Goal: Navigation & Orientation: Find specific page/section

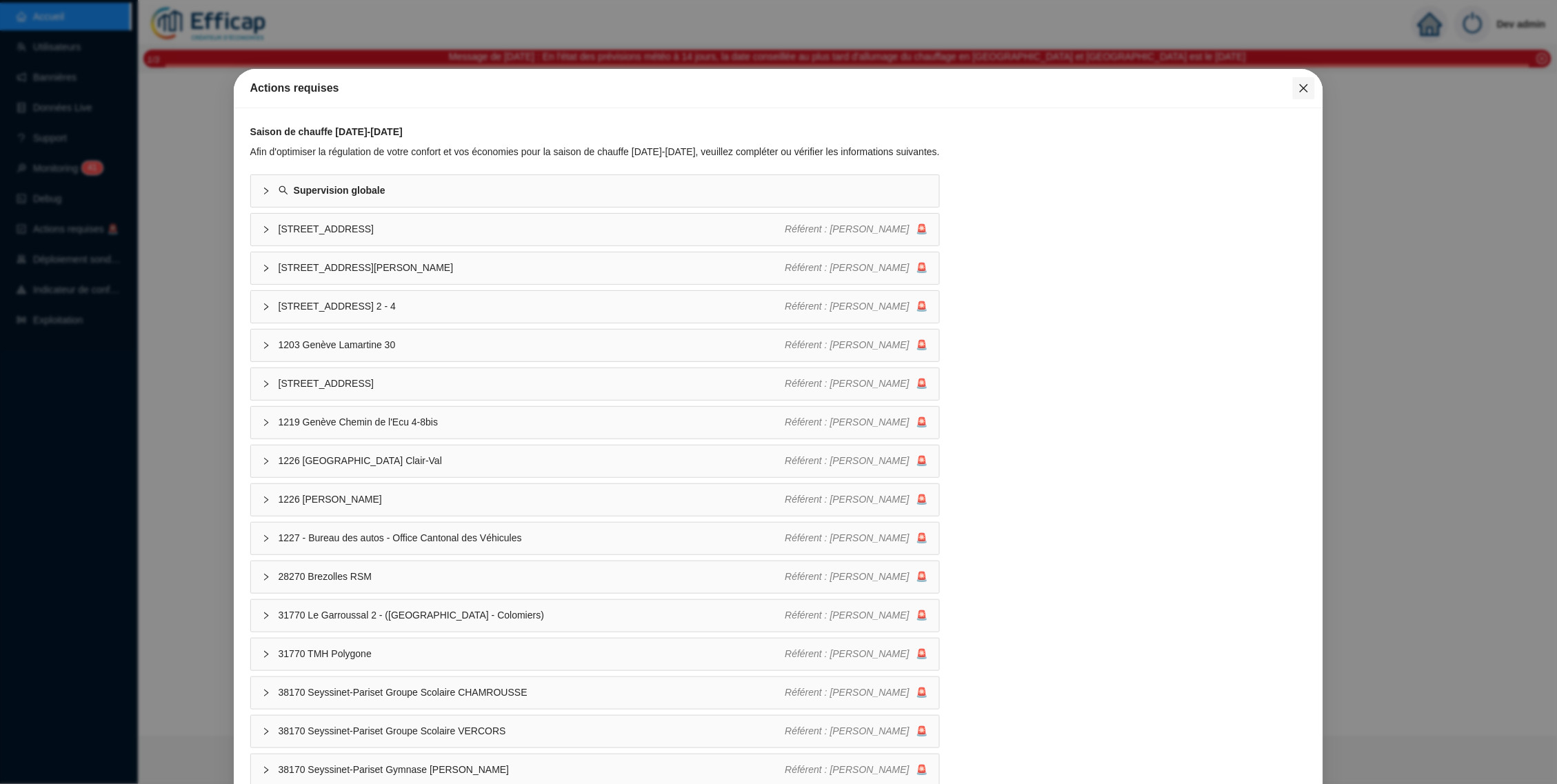
click at [1298, 95] on button "Close" at bounding box center [1304, 88] width 22 height 22
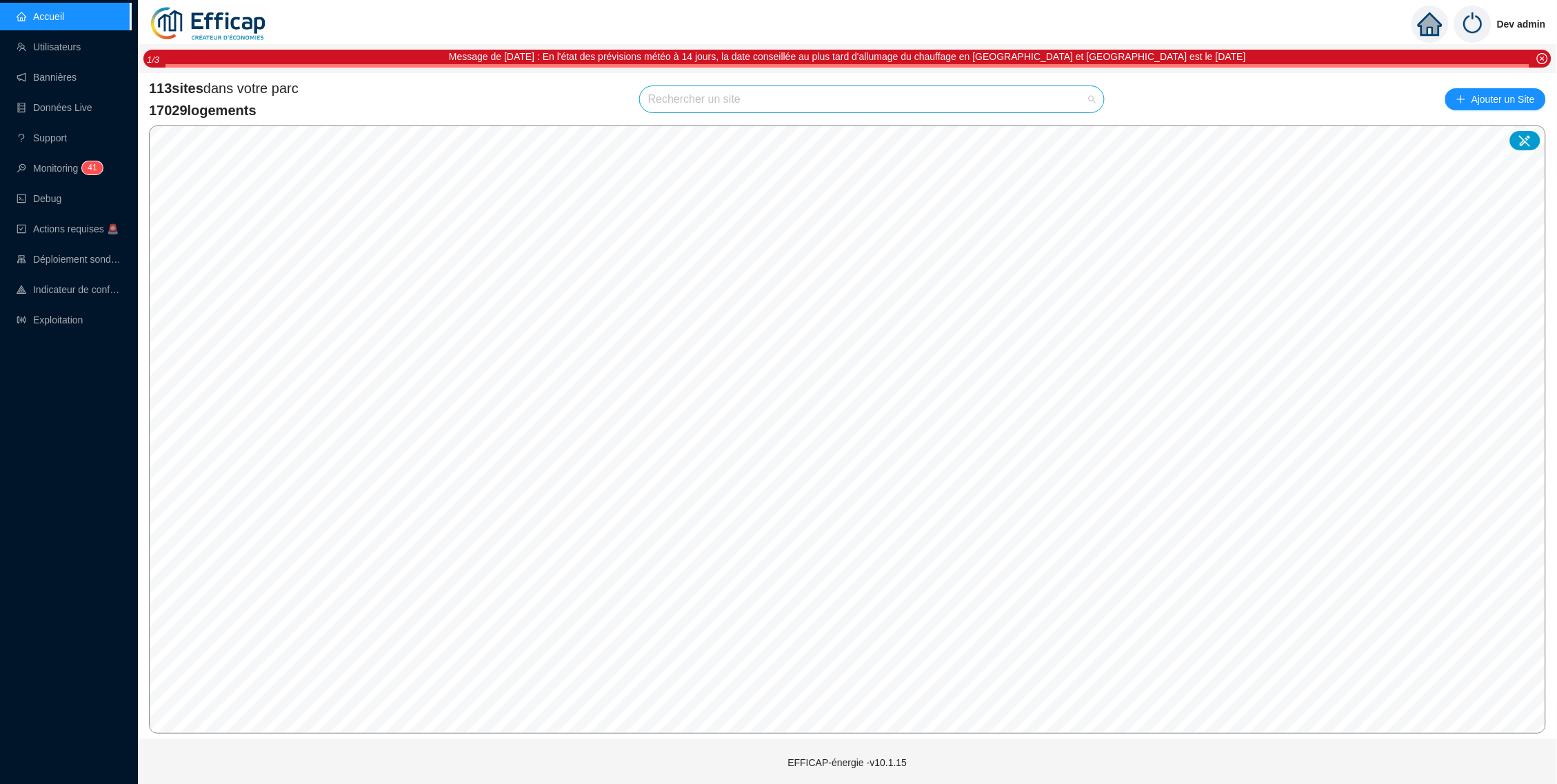
click at [1082, 98] on input "search" at bounding box center [866, 99] width 435 height 26
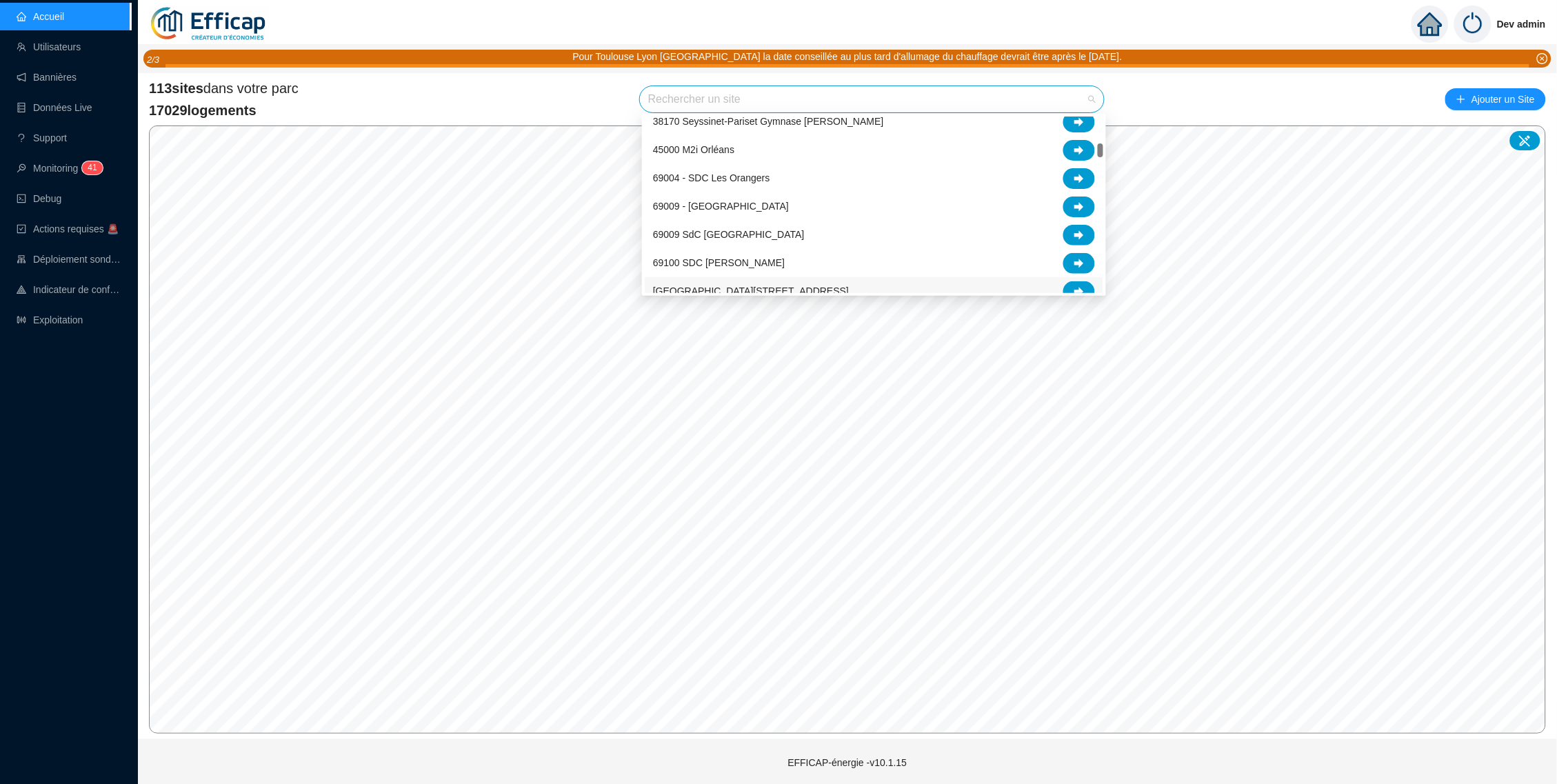
scroll to position [428, 0]
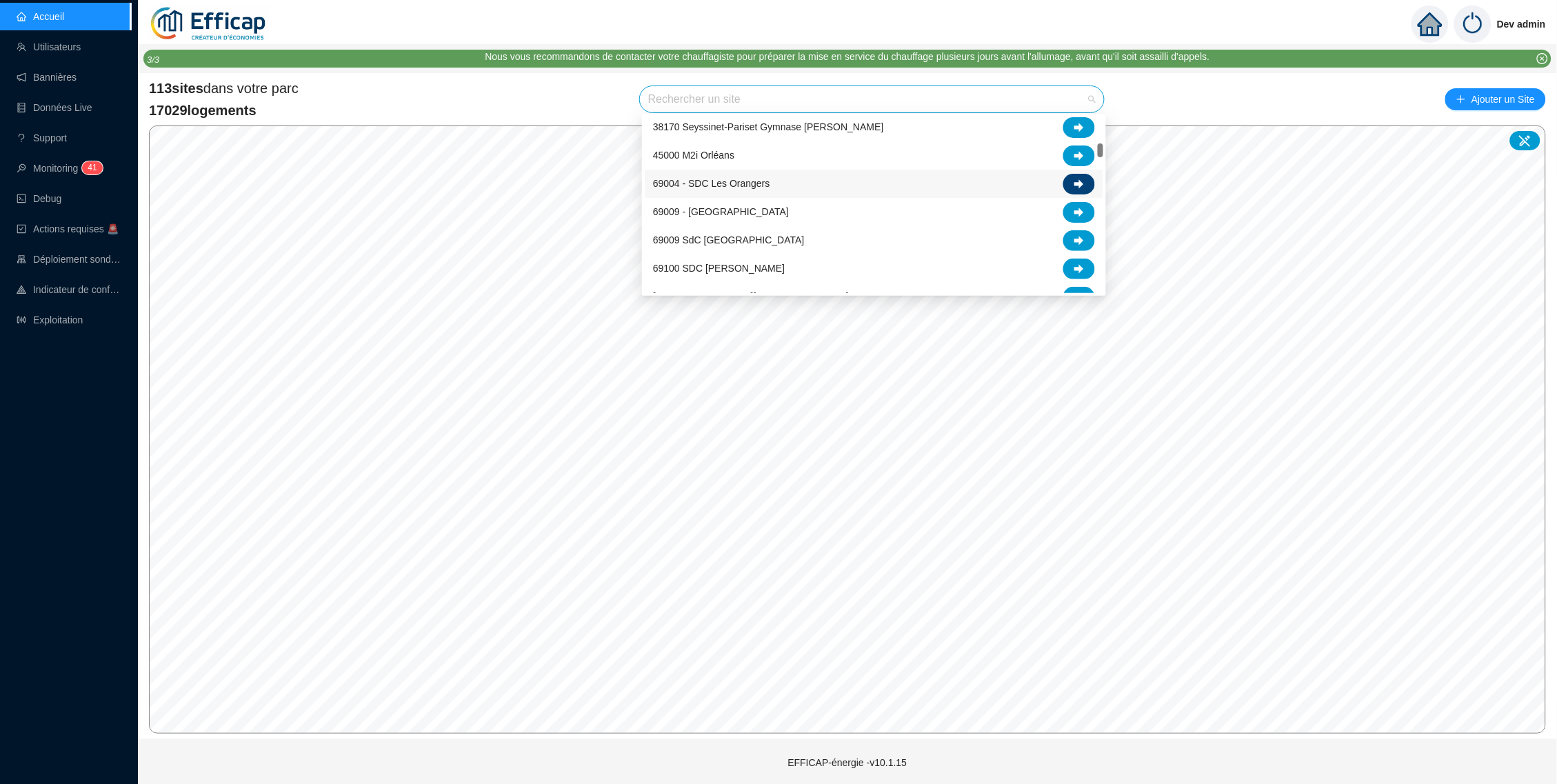
click at [1072, 176] on div at bounding box center [1079, 184] width 32 height 21
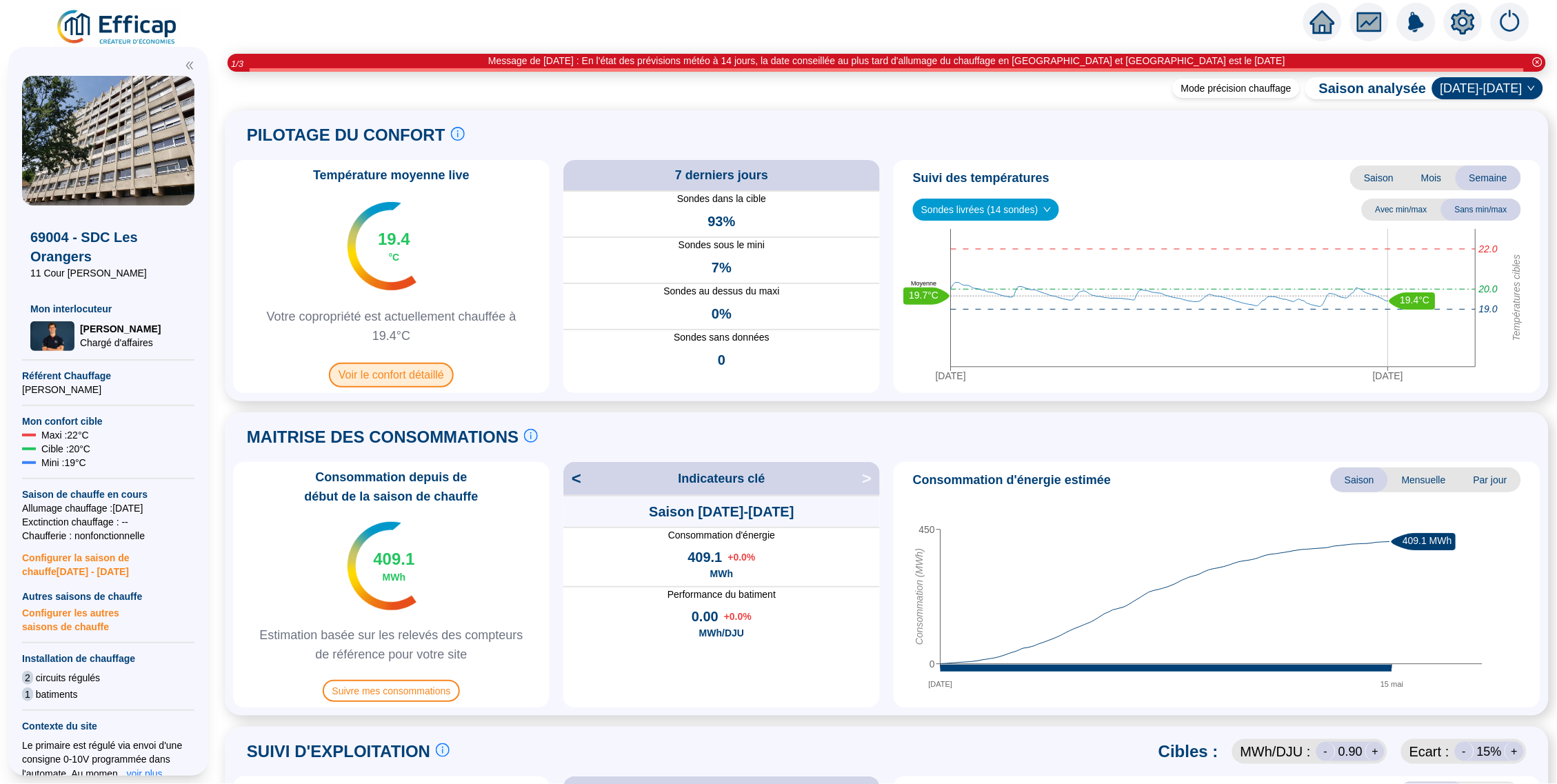
click at [400, 384] on span "Voir le confort détaillé" at bounding box center [391, 375] width 125 height 25
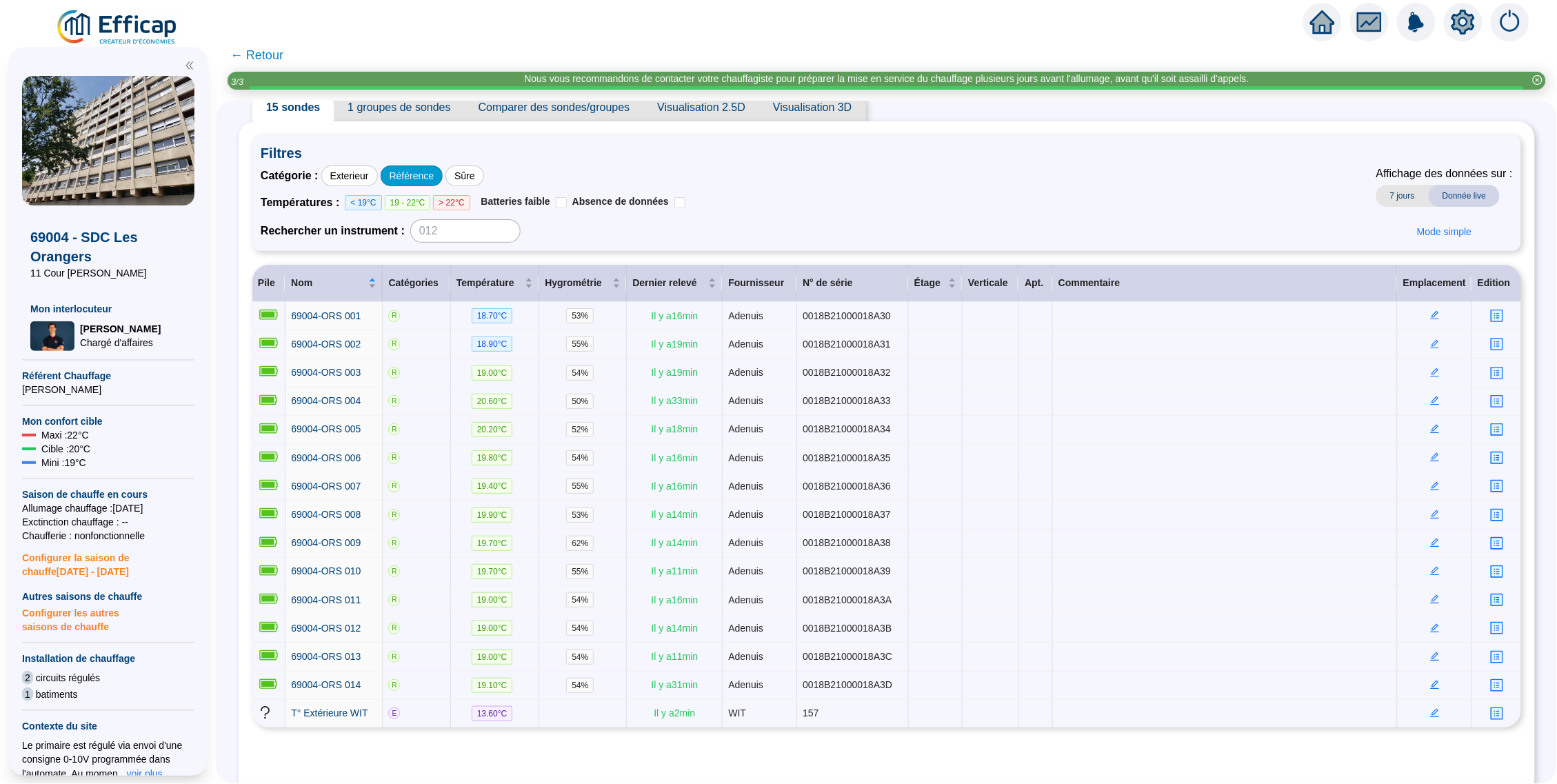
scroll to position [29, 0]
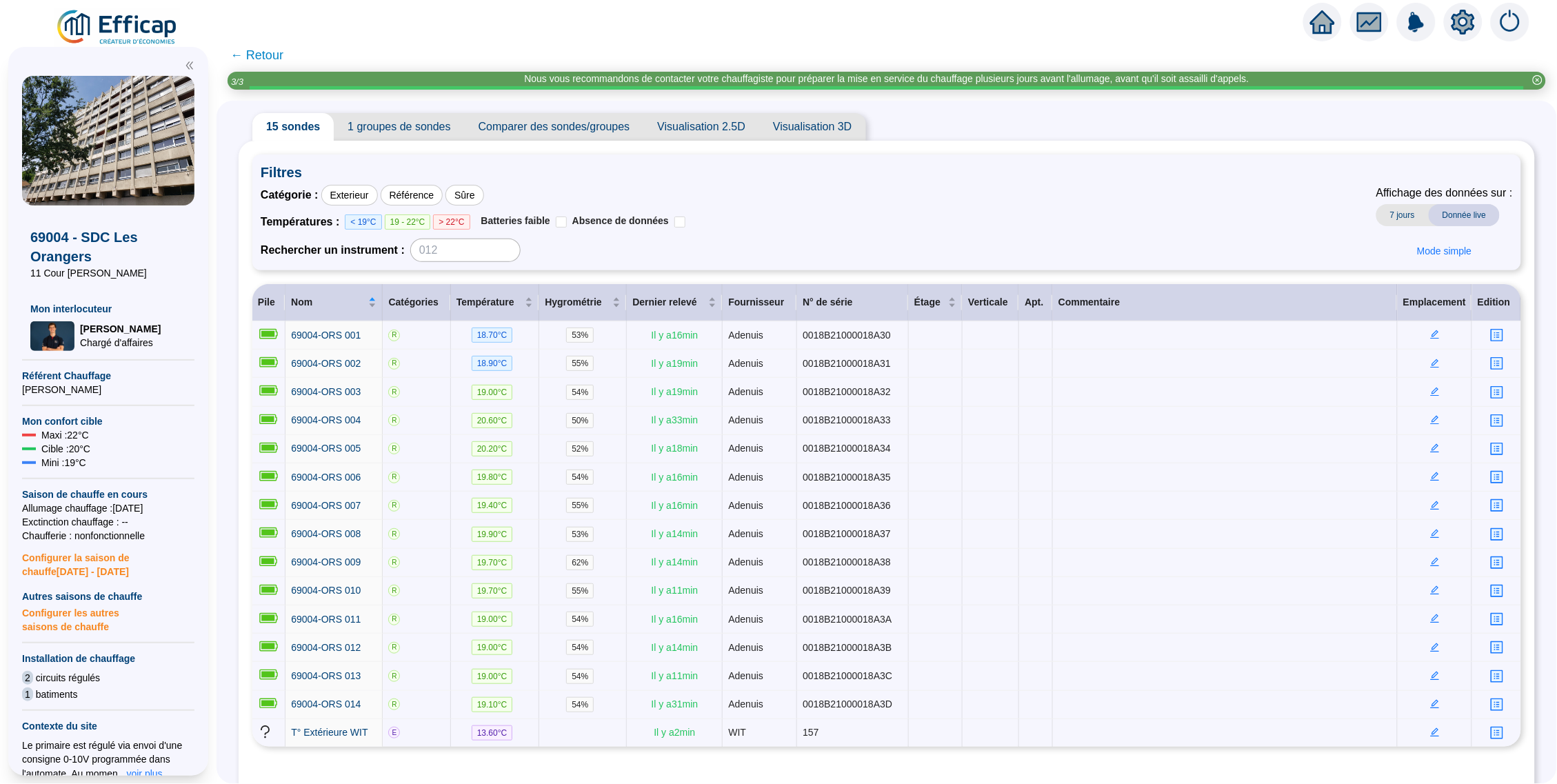
click at [1534, 81] on icon "close-circle" at bounding box center [1537, 79] width 9 height 9
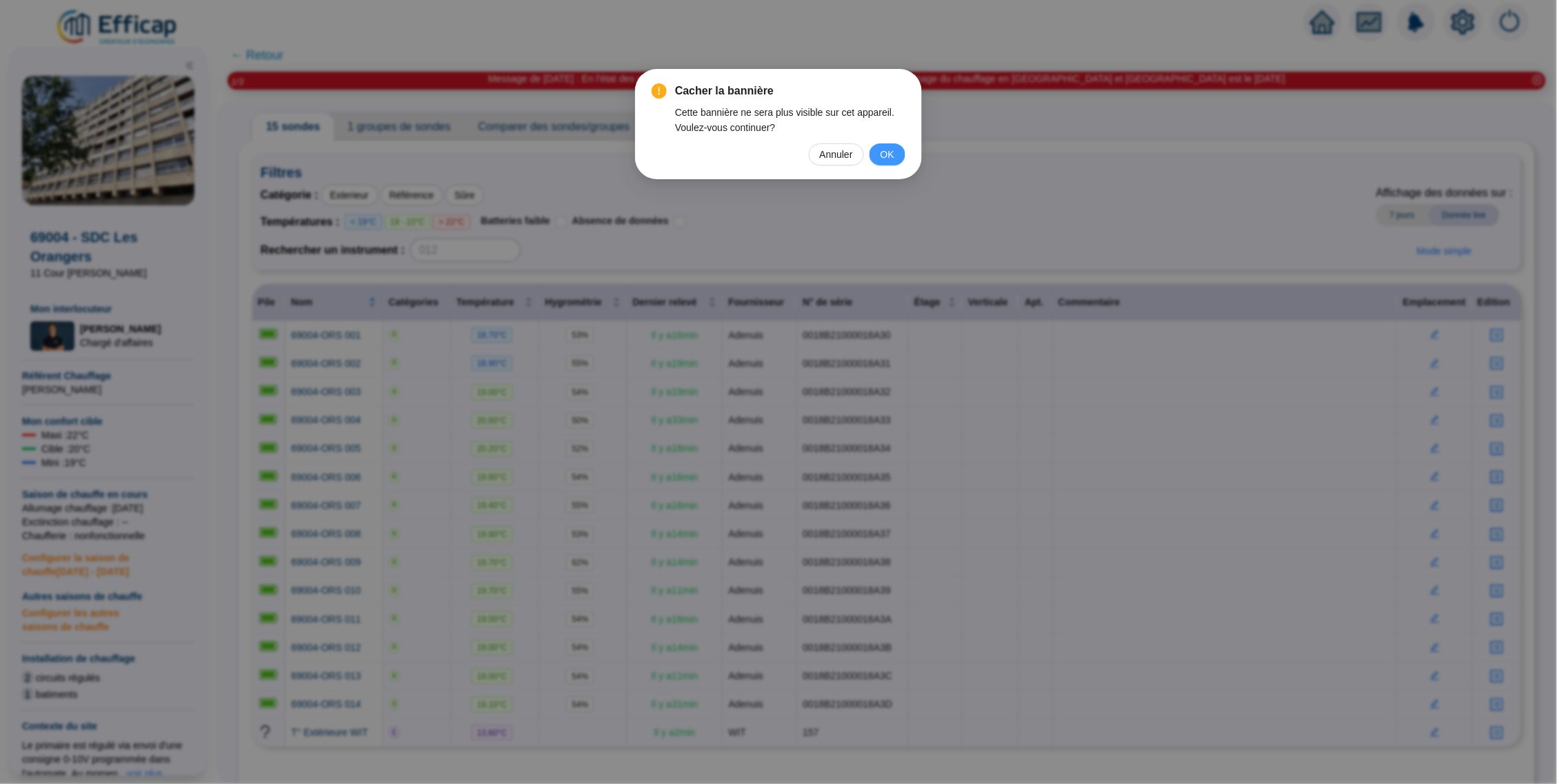
click at [889, 154] on span "OK" at bounding box center [887, 154] width 14 height 15
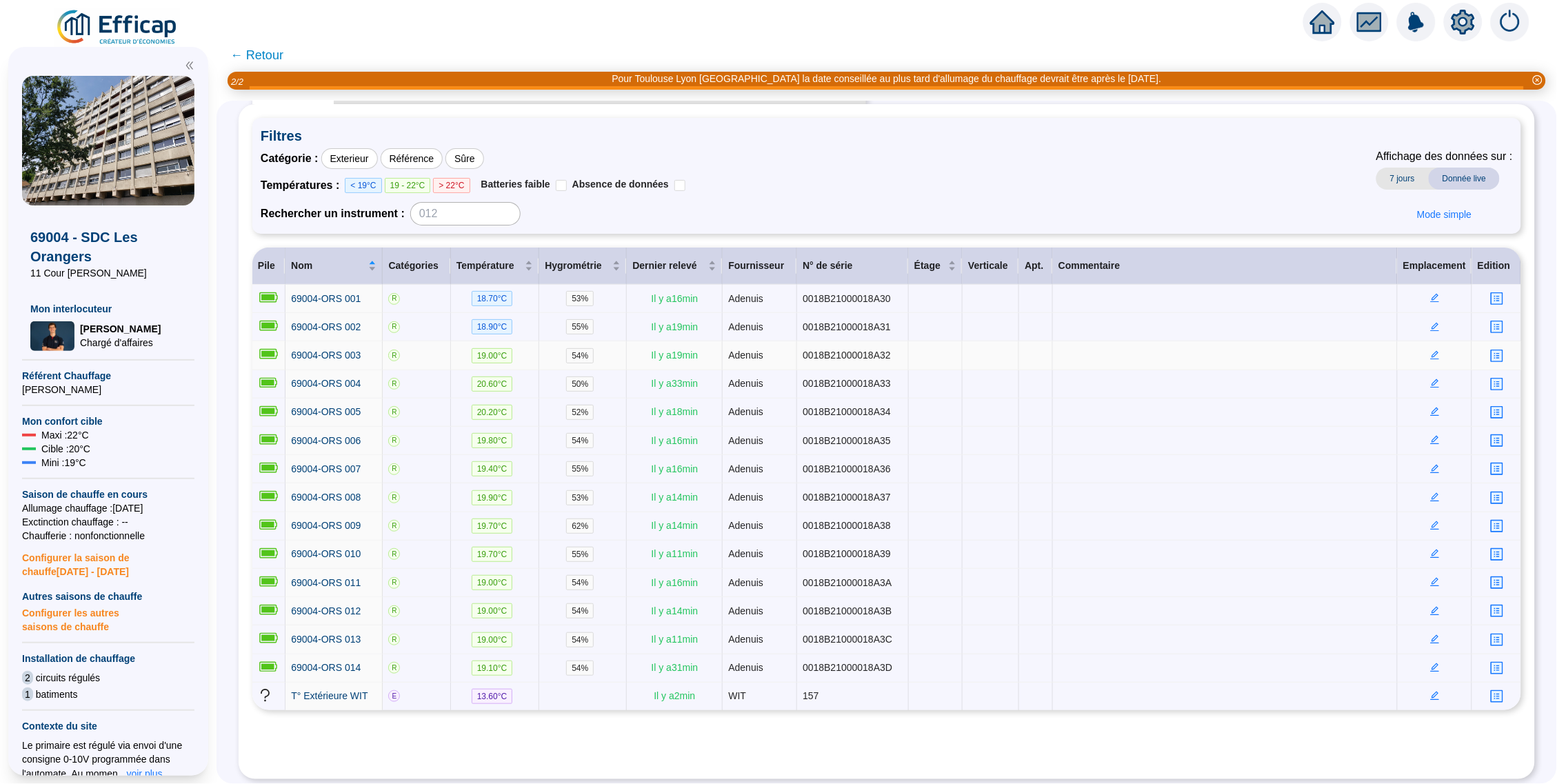
scroll to position [47, 0]
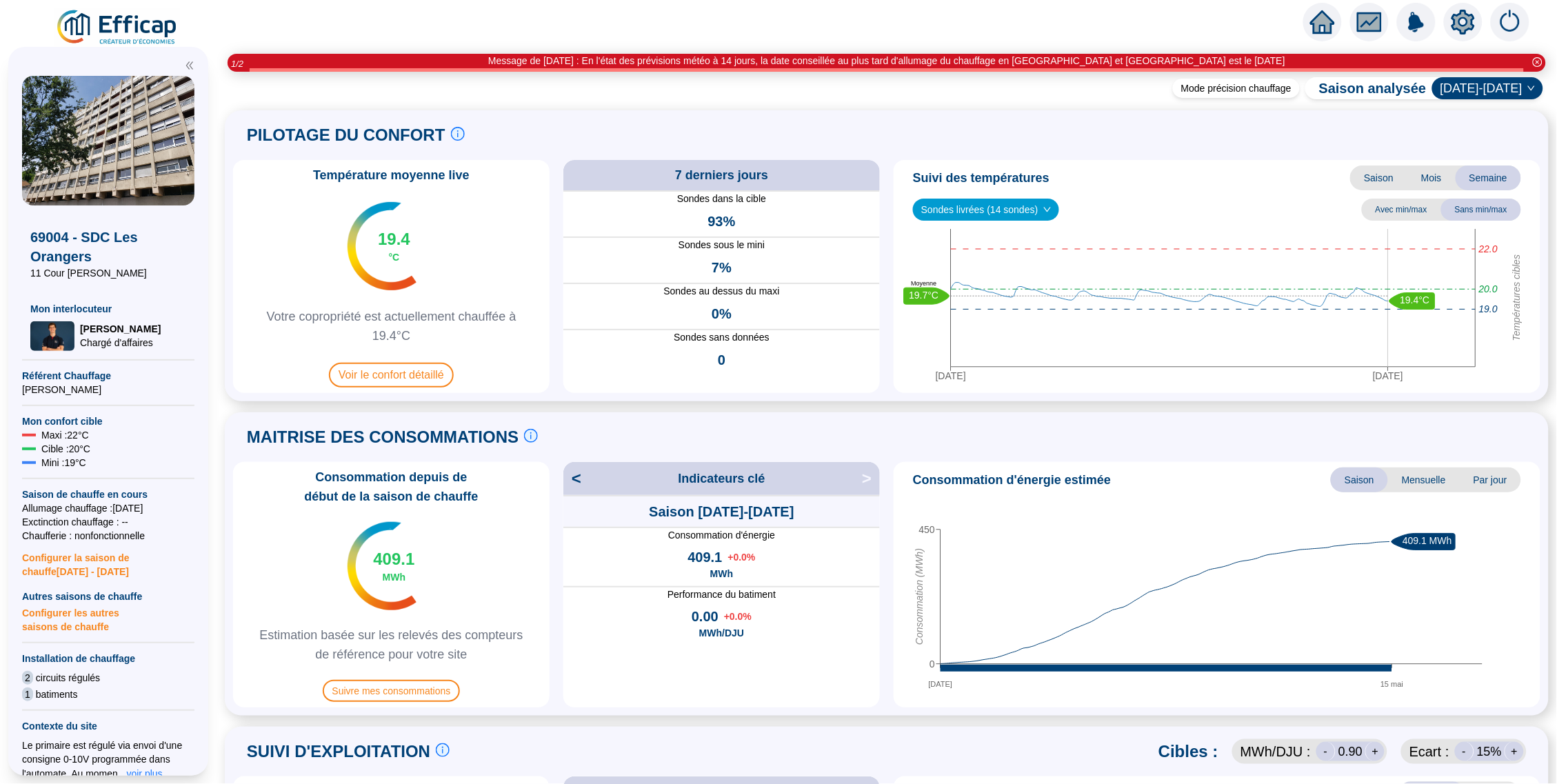
click at [995, 213] on span "Sondes livrées (14 sondes)" at bounding box center [986, 210] width 129 height 21
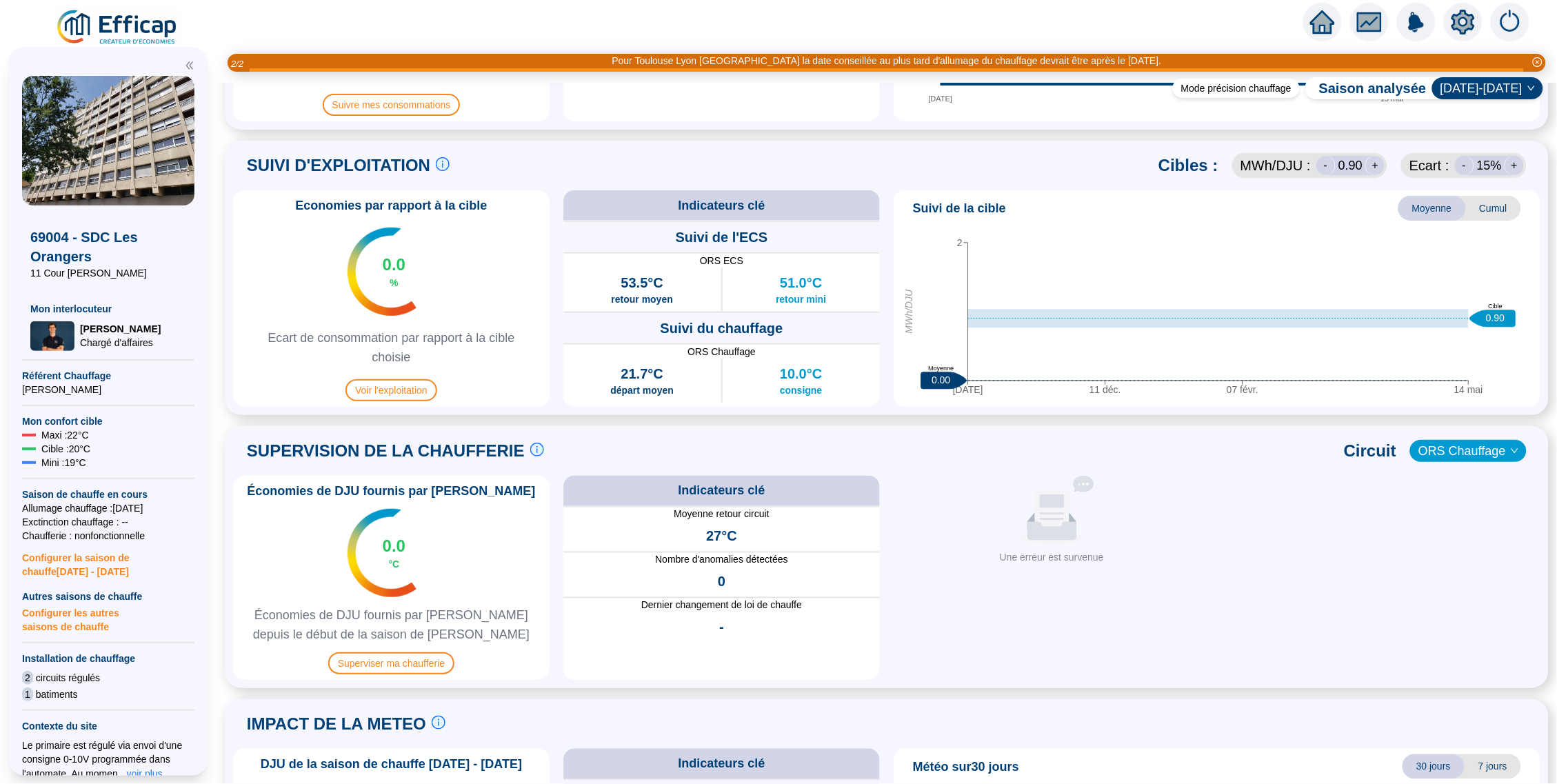
scroll to position [690, 0]
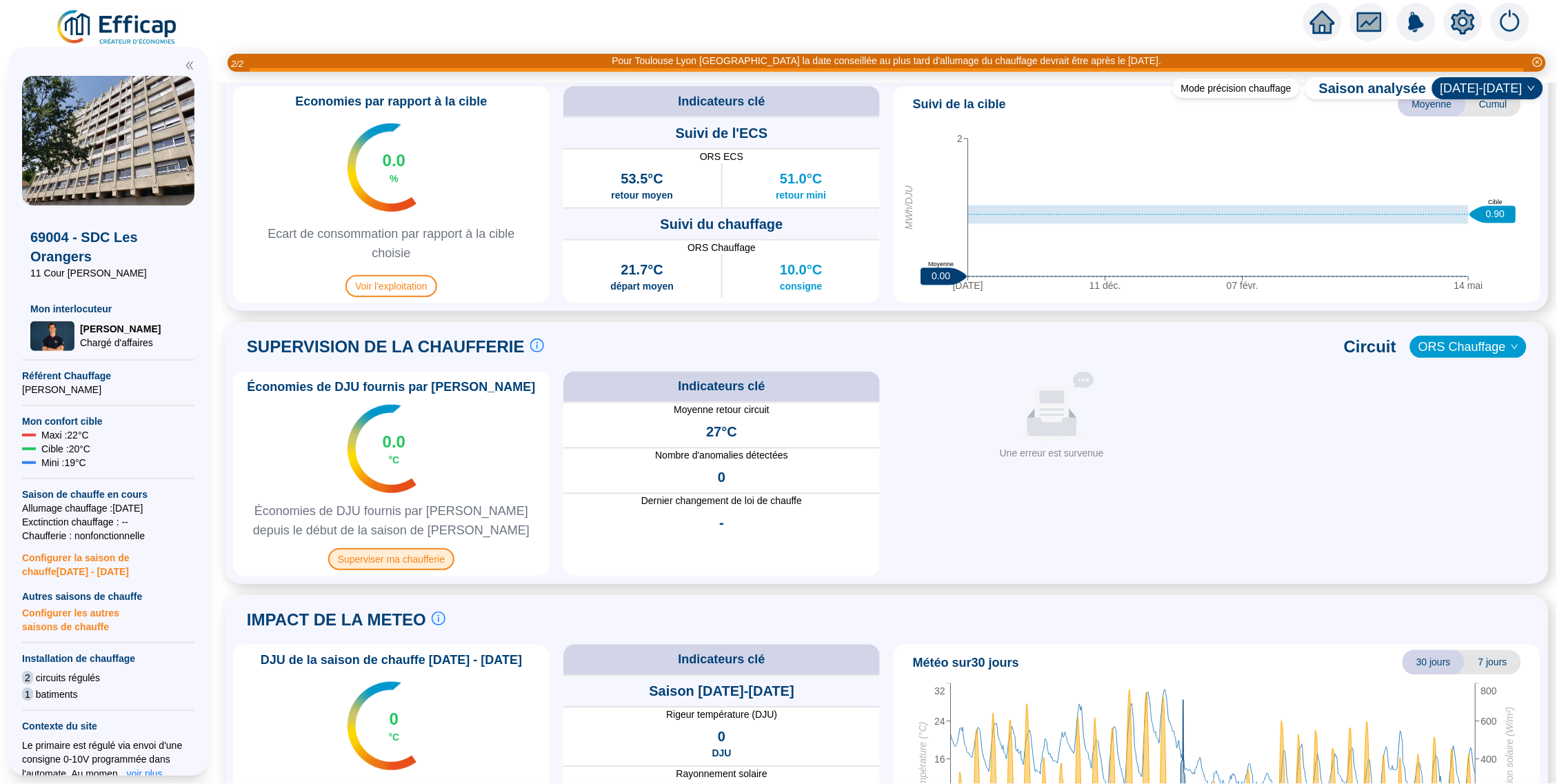
click at [439, 552] on span "Superviser ma chaufferie" at bounding box center [391, 559] width 126 height 22
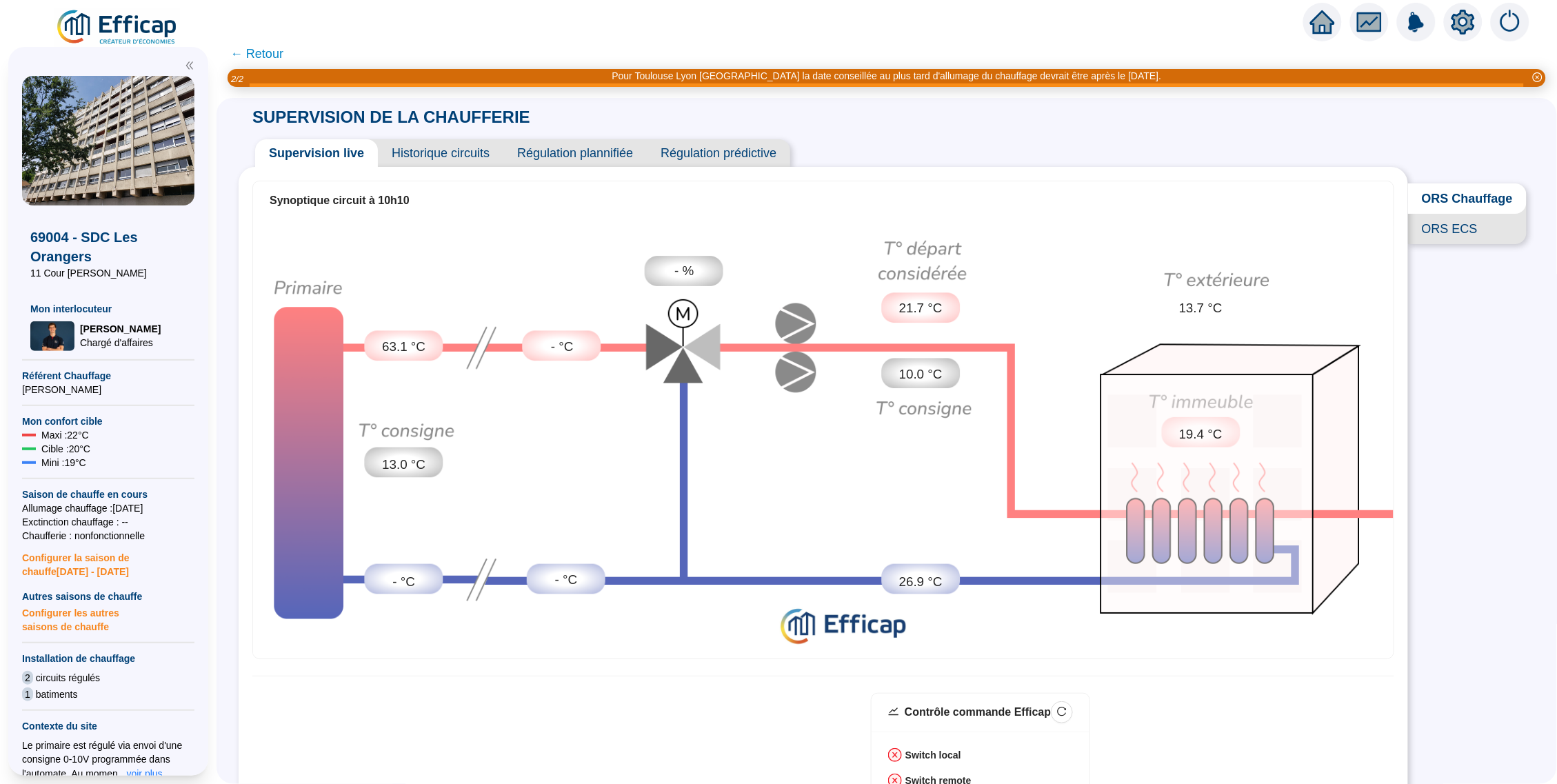
click at [486, 155] on span "Historique circuits" at bounding box center [441, 153] width 126 height 27
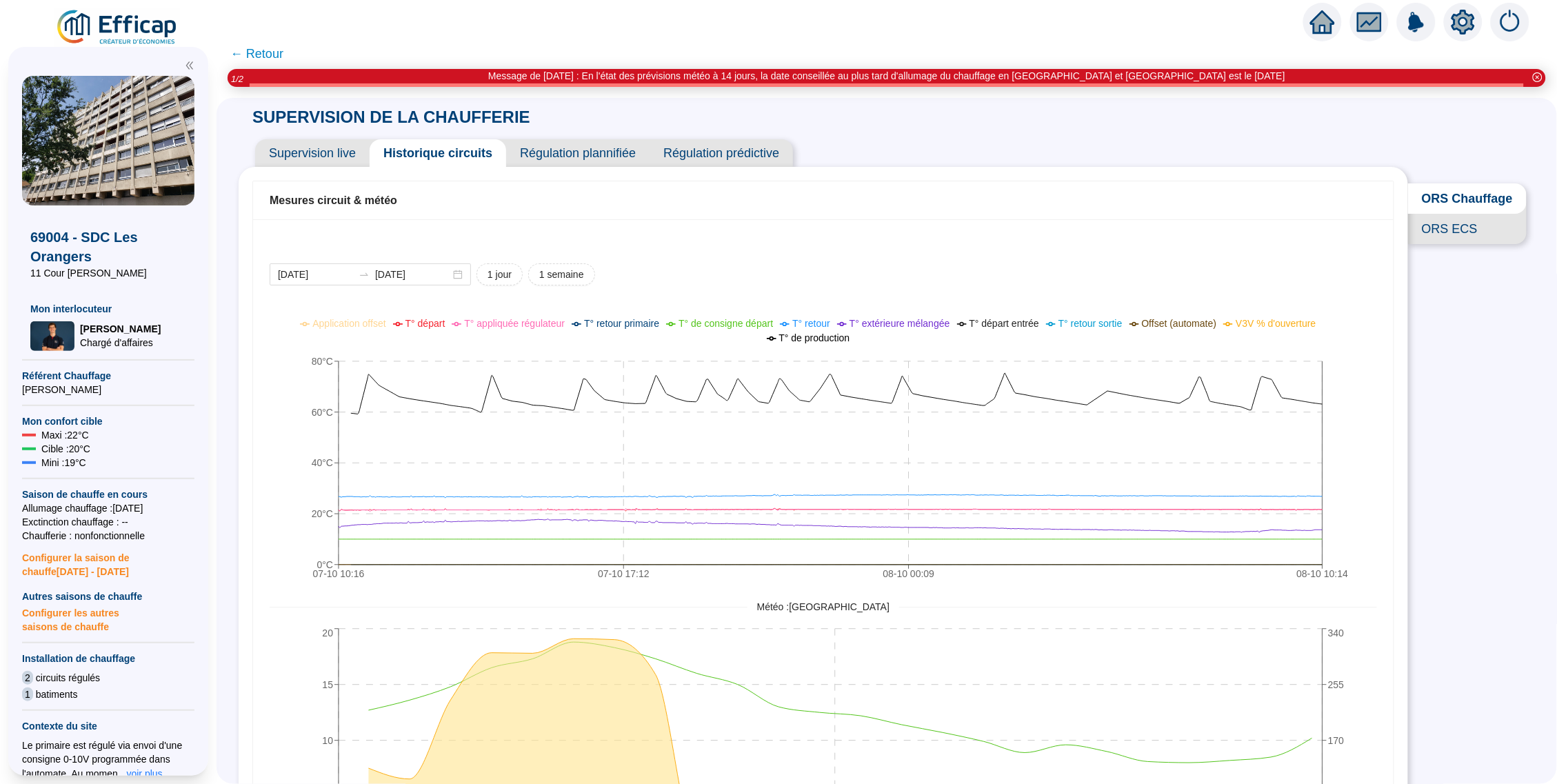
click at [278, 149] on span "Supervision live" at bounding box center [312, 153] width 114 height 27
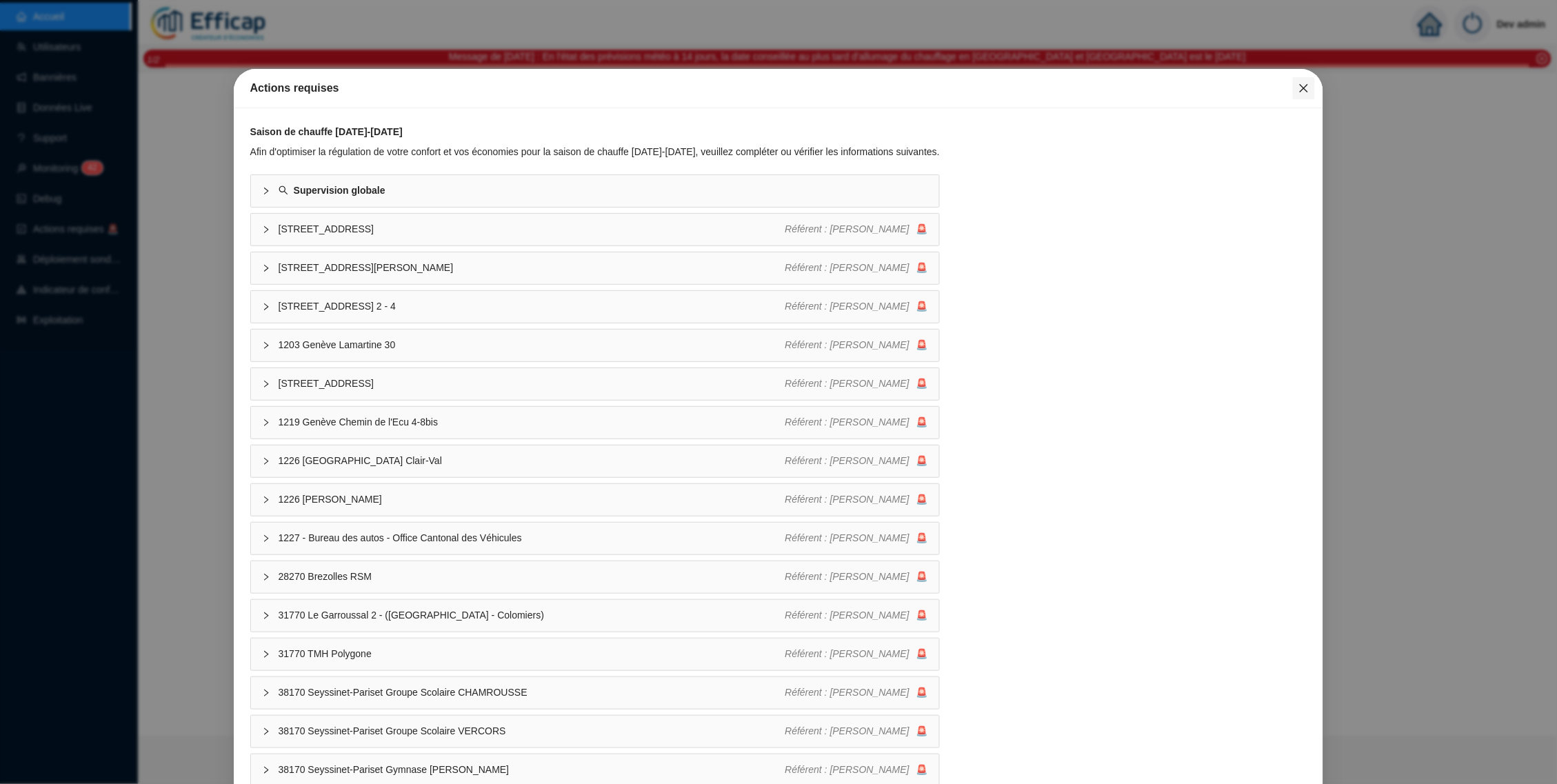
click at [1299, 90] on icon "close" at bounding box center [1304, 87] width 11 height 11
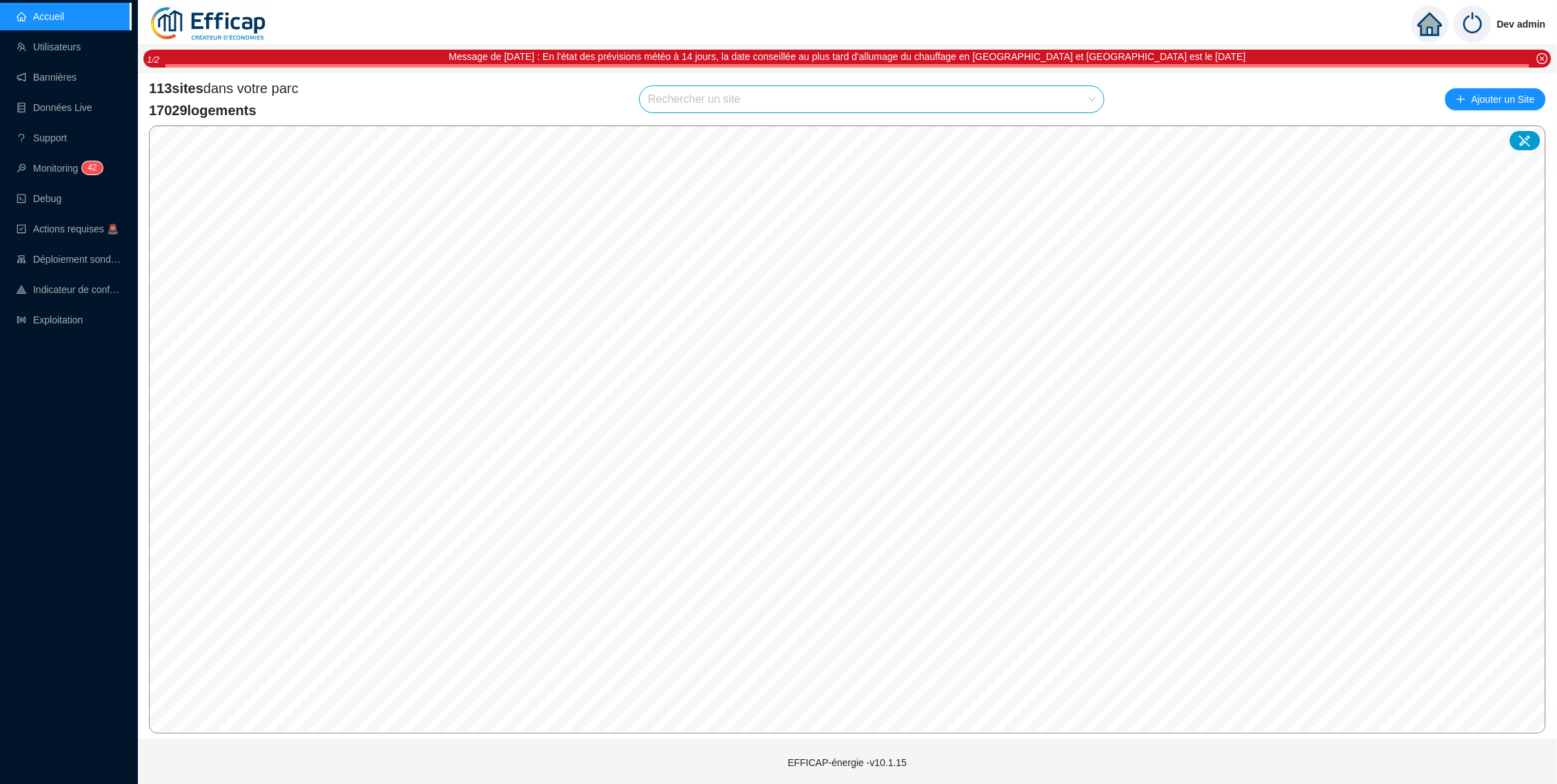
click at [893, 99] on input "search" at bounding box center [866, 99] width 435 height 26
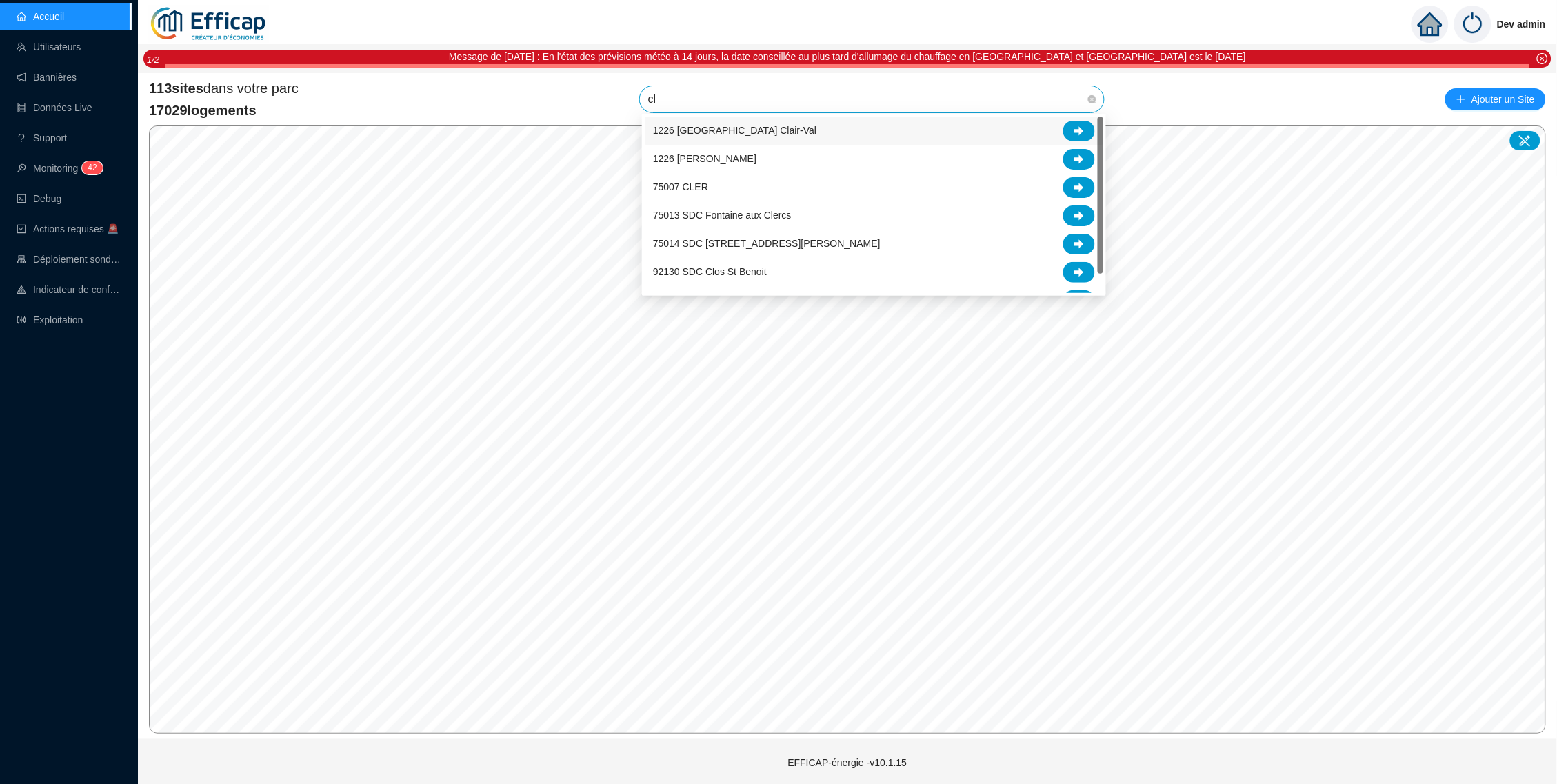
type input "clé"
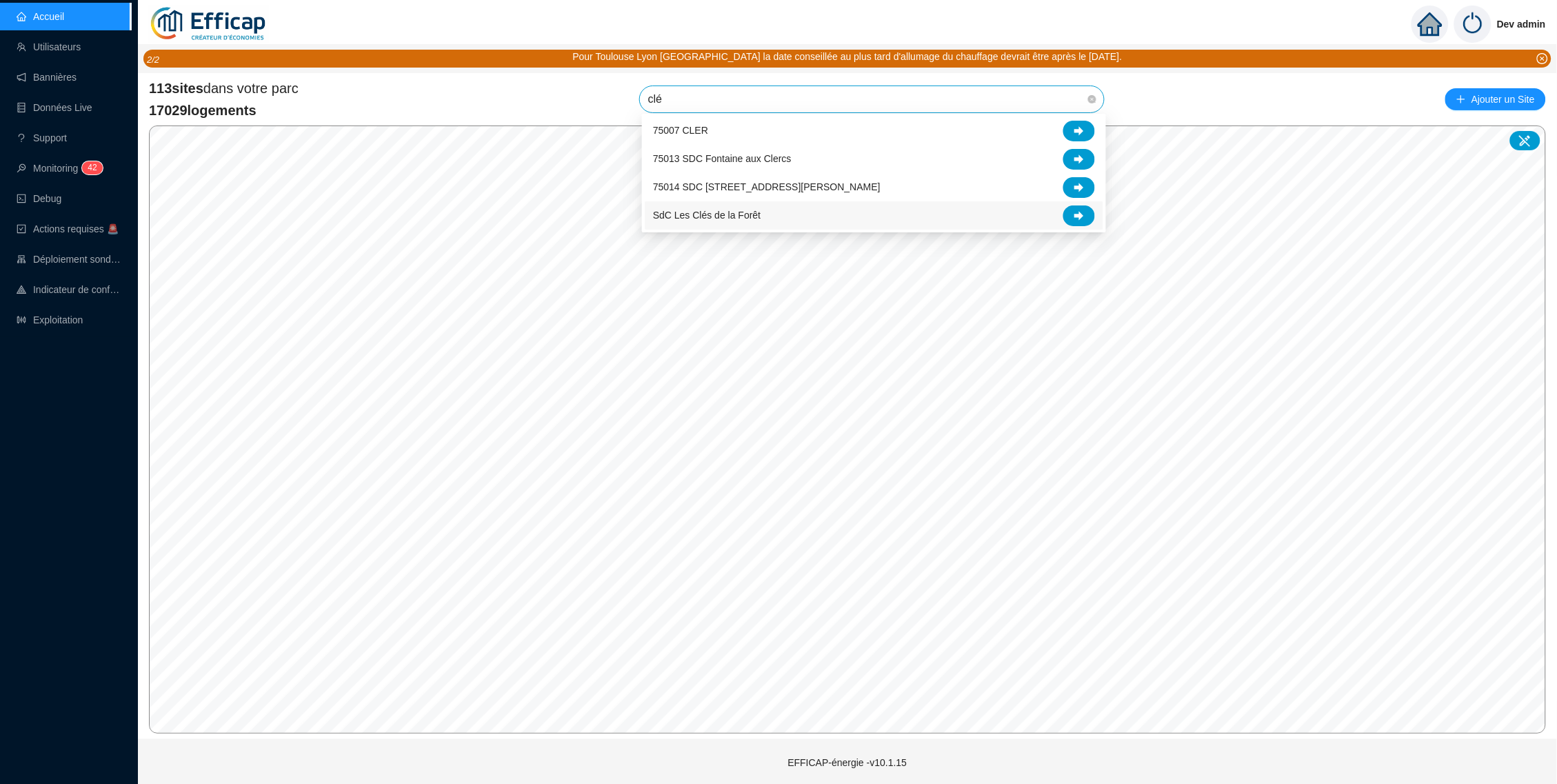
click at [820, 213] on div "SdC Les Clés de la Forêt" at bounding box center [875, 215] width 442 height 21
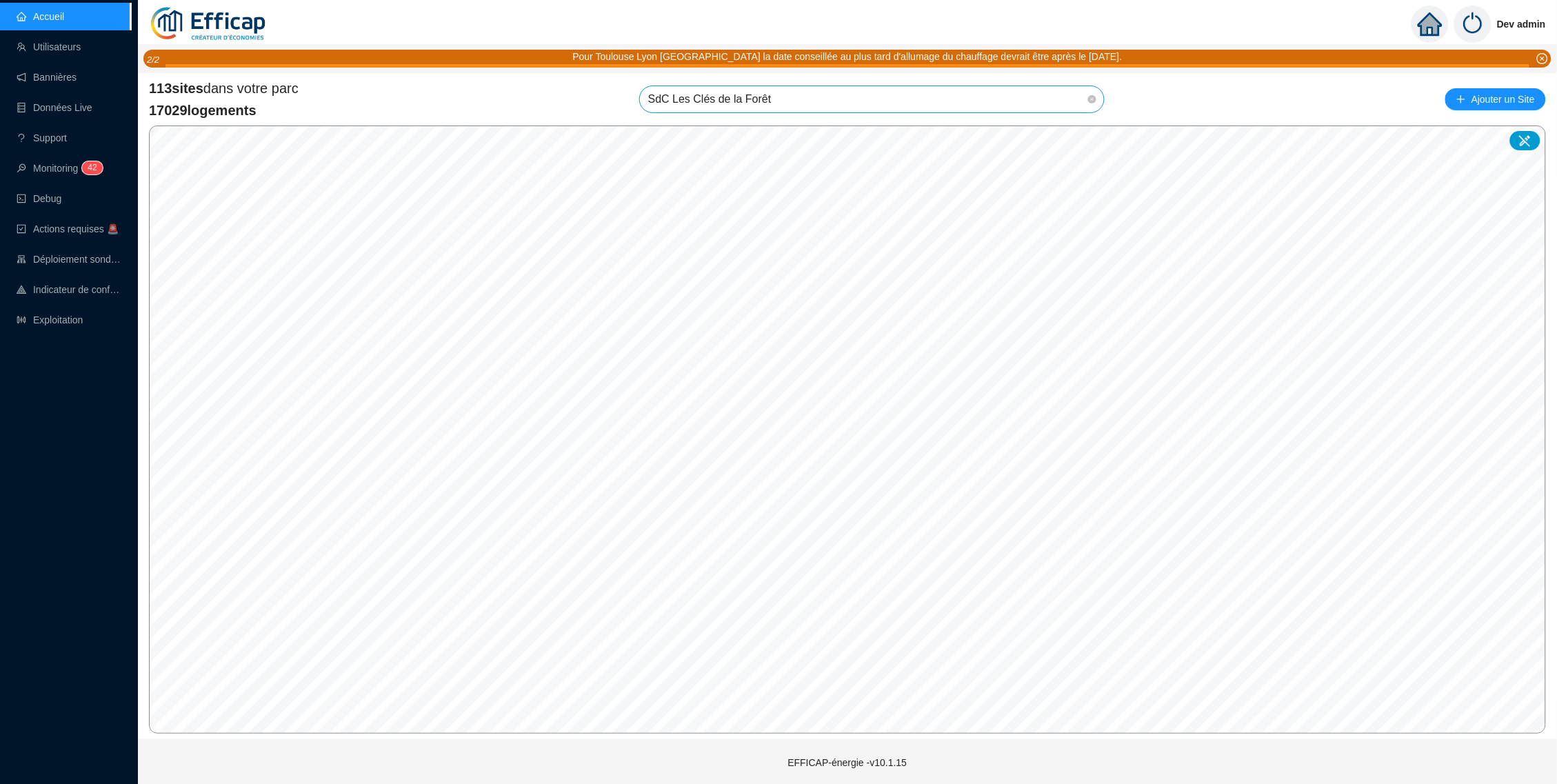
click at [1046, 96] on span "SdC Les Clés de la Forêt" at bounding box center [872, 99] width 447 height 26
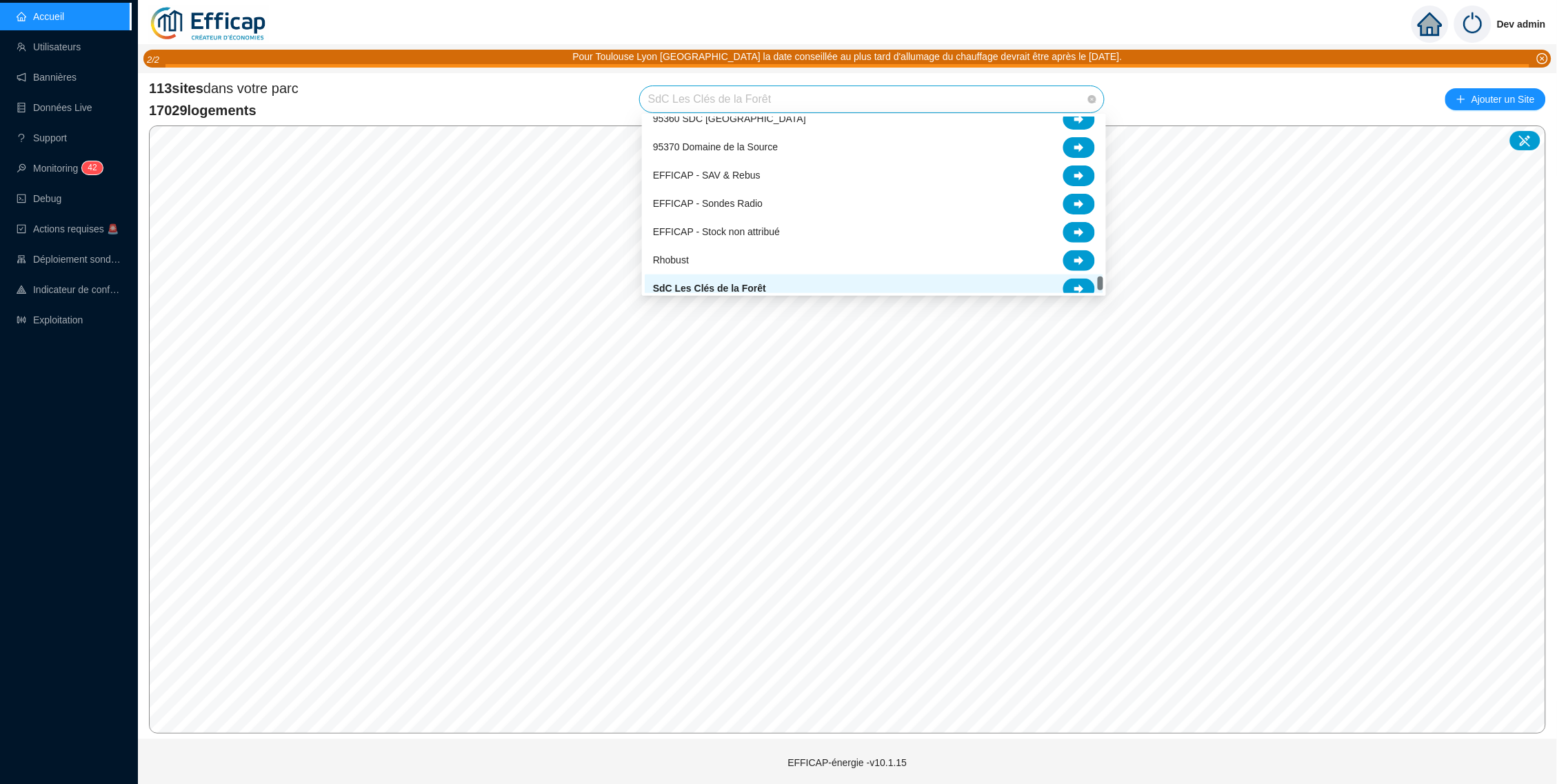
scroll to position [2427, 0]
click at [1076, 279] on div at bounding box center [1079, 289] width 32 height 21
